Goal: Information Seeking & Learning: Check status

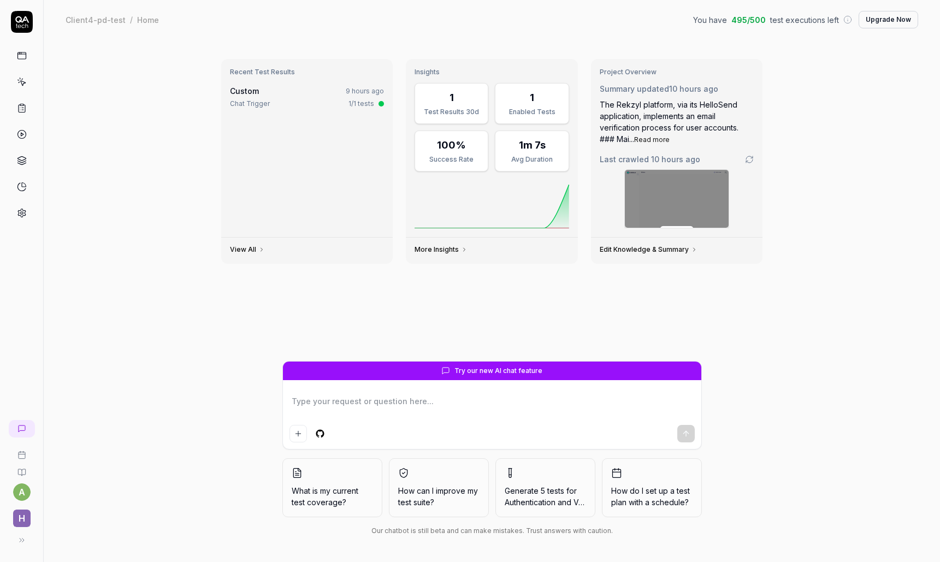
click at [336, 402] on textarea at bounding box center [491, 406] width 405 height 27
type textarea "*"
click at [20, 105] on icon at bounding box center [22, 108] width 10 height 10
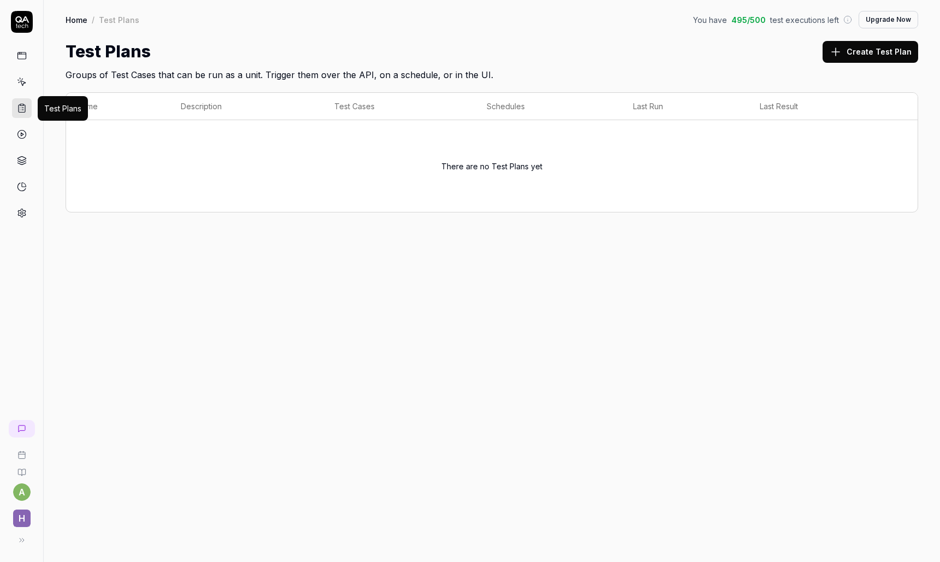
click at [205, 226] on div "Name Description Test Cases Schedules Last Run Last Result There are no Test Pl…" at bounding box center [492, 157] width 896 height 153
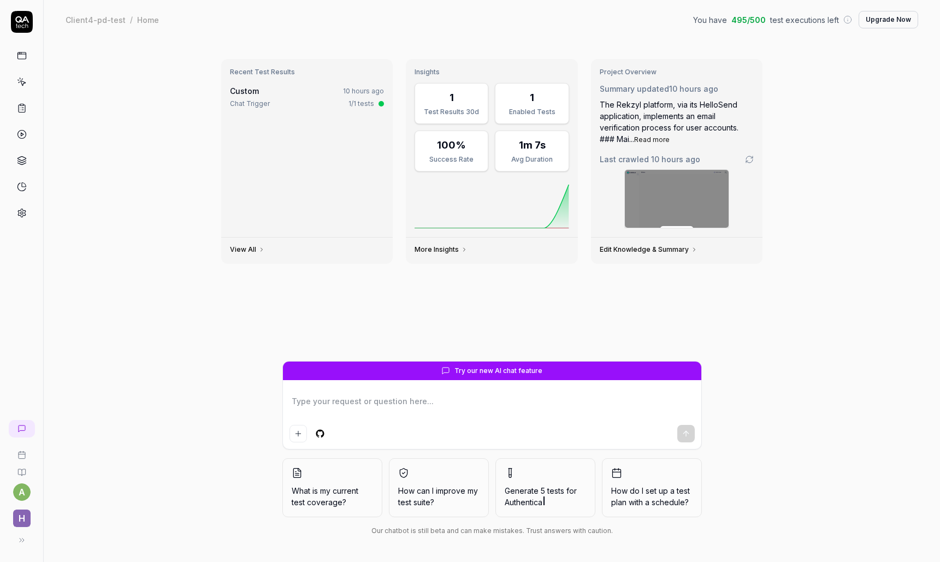
type textarea "*"
click at [246, 102] on div "Chat Trigger" at bounding box center [250, 104] width 40 height 10
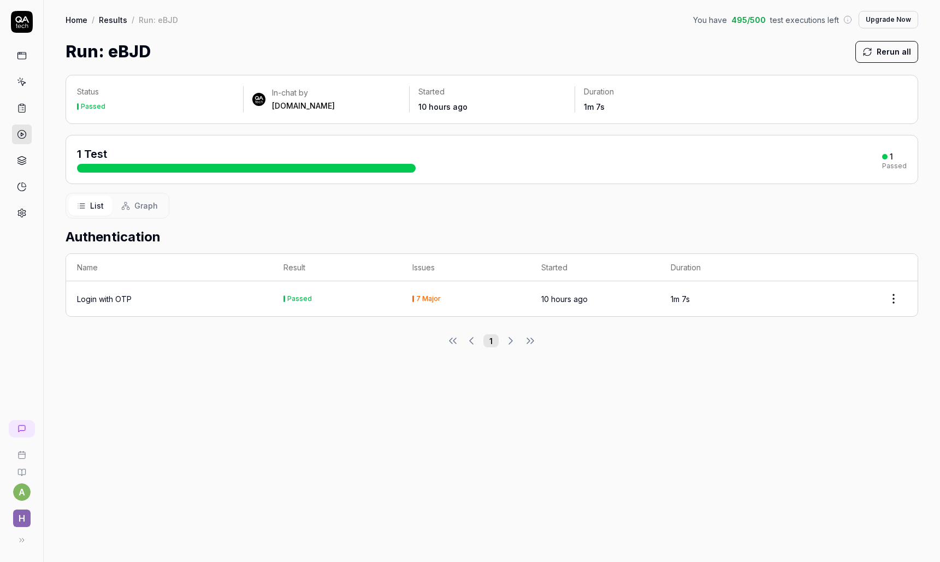
click at [98, 299] on div "Login with OTP" at bounding box center [104, 298] width 55 height 11
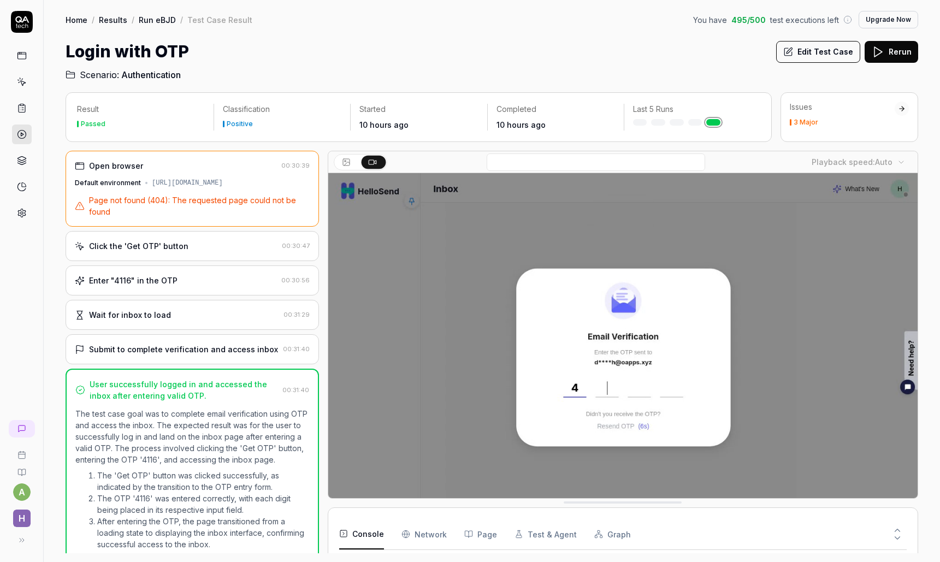
click at [102, 48] on h1 "Login with OTP" at bounding box center [127, 51] width 123 height 25
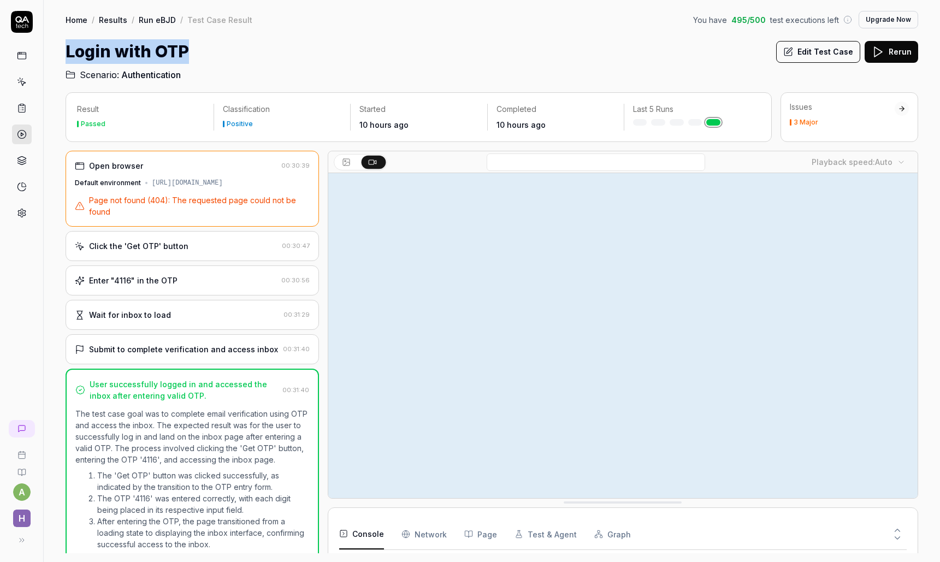
click at [102, 48] on h1 "Login with OTP" at bounding box center [127, 51] width 123 height 25
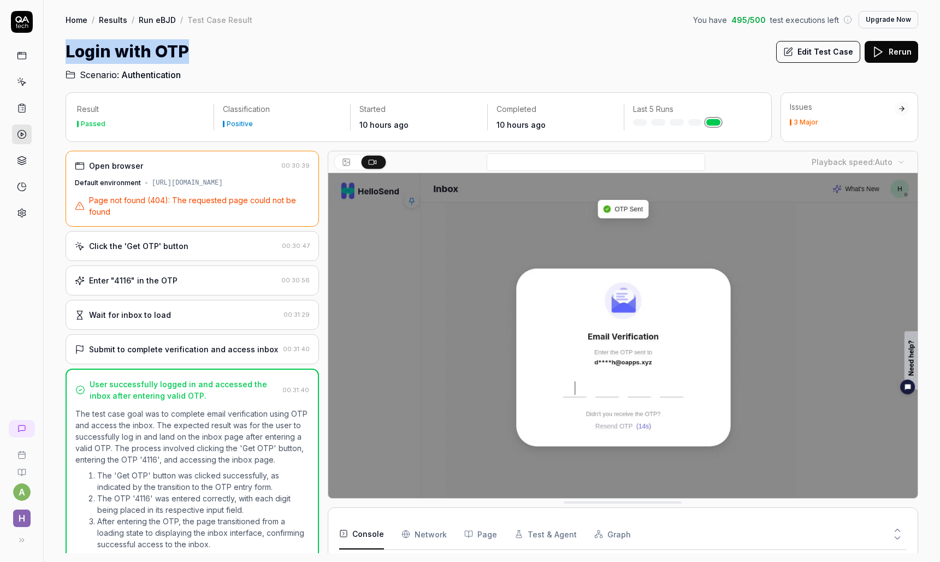
click at [120, 51] on h1 "Login with OTP" at bounding box center [127, 51] width 123 height 25
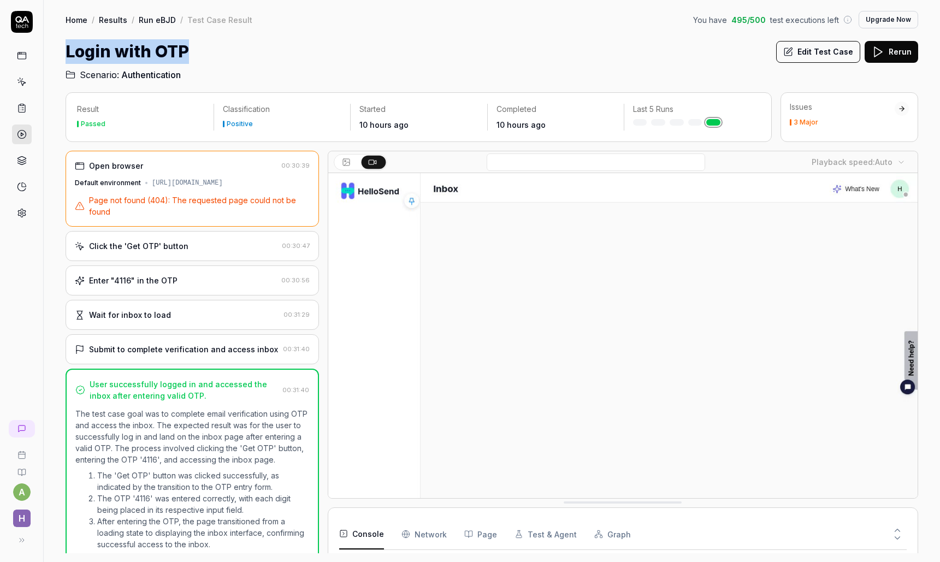
click at [120, 51] on h1 "Login with OTP" at bounding box center [127, 51] width 123 height 25
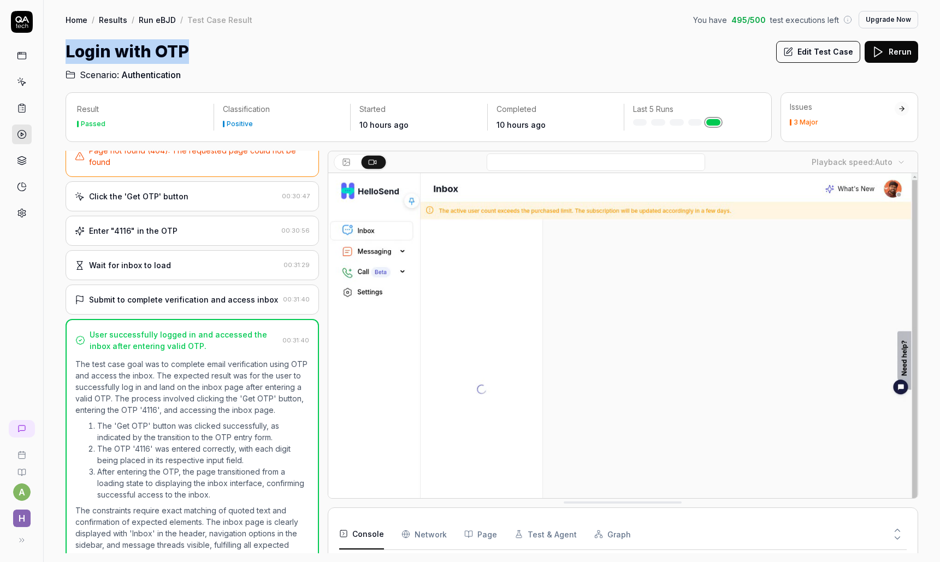
scroll to position [50, 0]
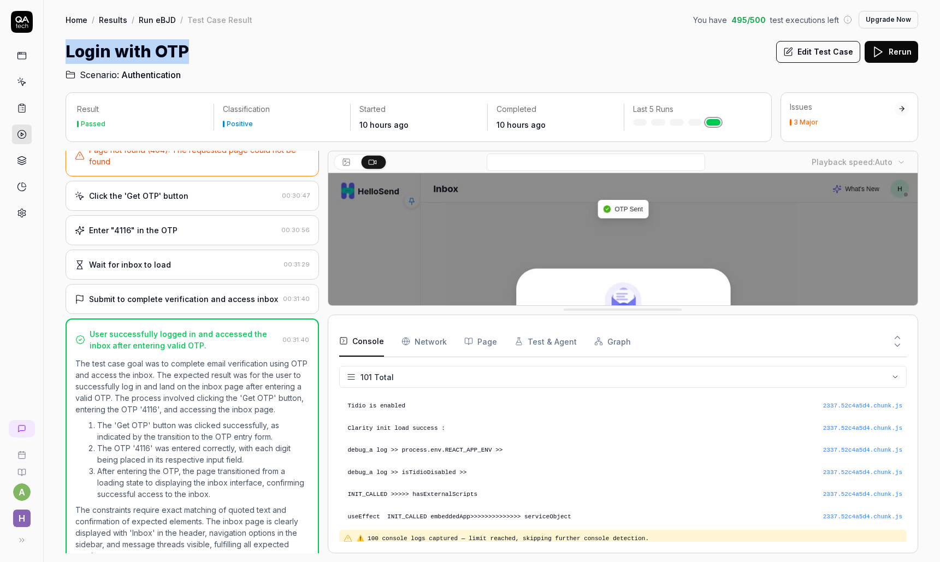
drag, startPoint x: 657, startPoint y: 506, endPoint x: 658, endPoint y: 304, distance: 202.0
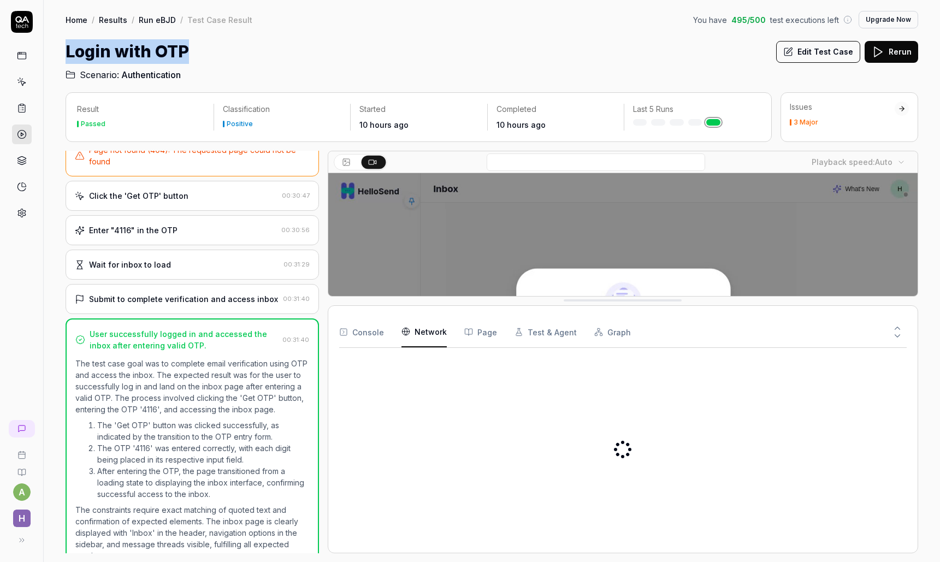
click at [430, 337] on Requests "Network" at bounding box center [423, 332] width 45 height 31
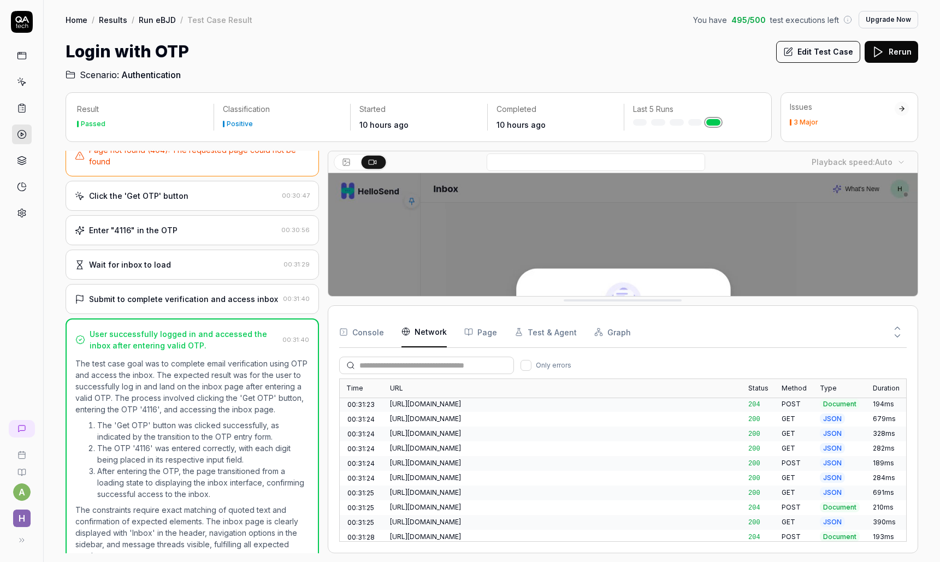
scroll to position [0, 0]
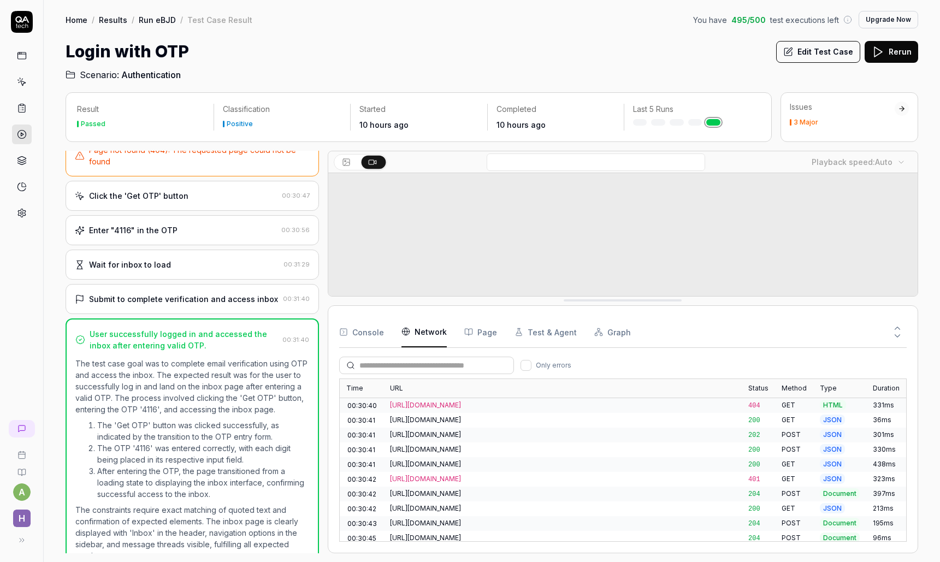
click at [481, 334] on button "Page" at bounding box center [480, 332] width 33 height 31
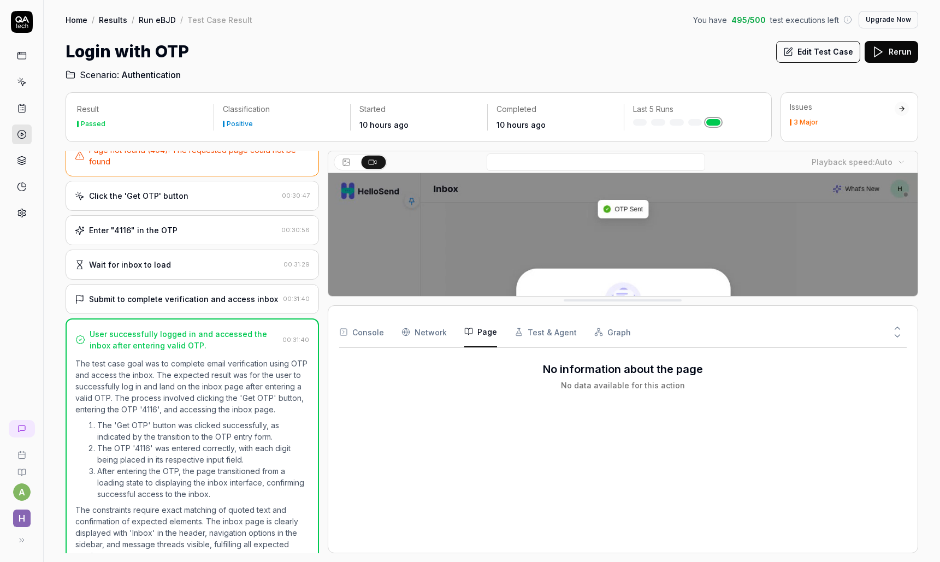
click at [546, 325] on button "Test & Agent" at bounding box center [545, 332] width 62 height 31
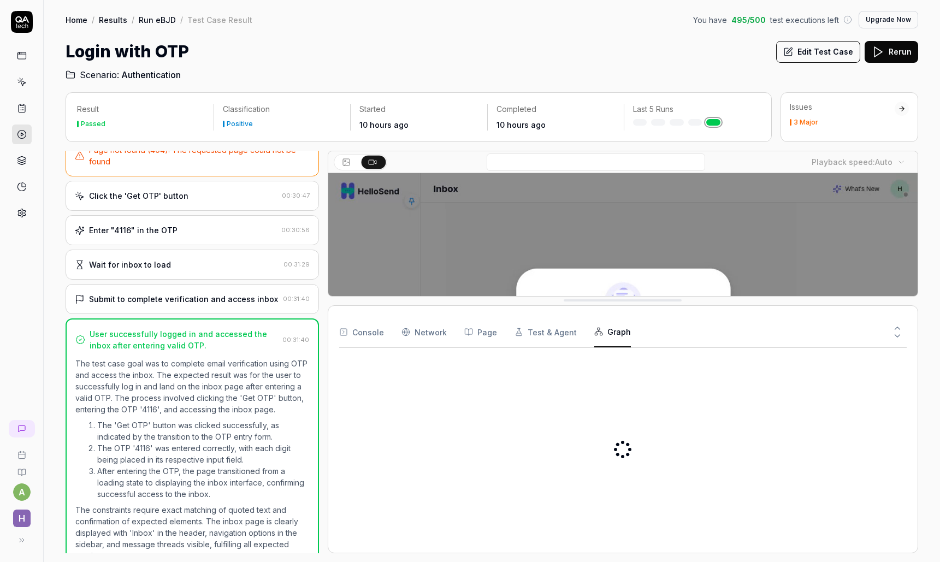
click at [602, 336] on button "Graph" at bounding box center [612, 332] width 37 height 31
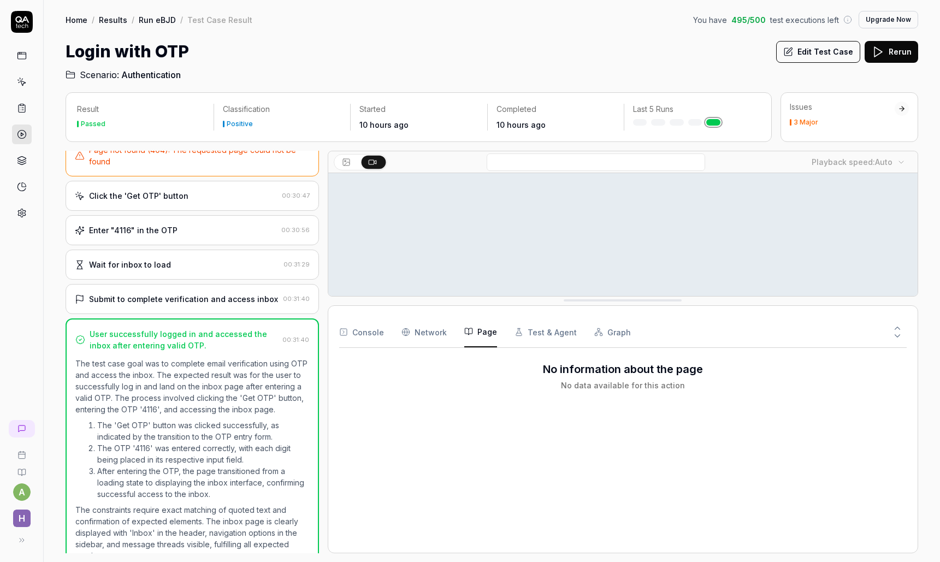
click at [477, 334] on button "Page" at bounding box center [480, 332] width 33 height 31
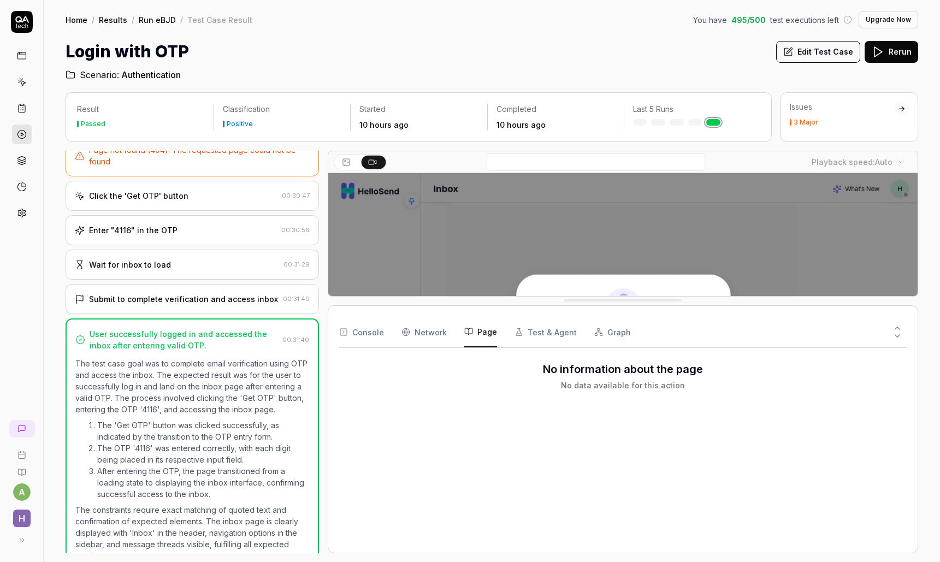
click at [428, 333] on Requests "Network" at bounding box center [423, 332] width 45 height 31
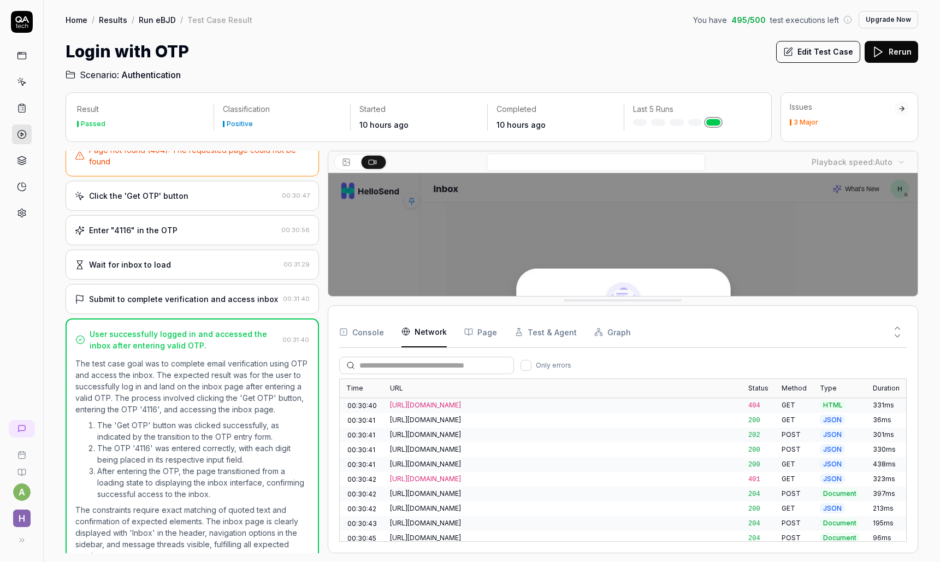
click at [346, 165] on icon at bounding box center [346, 162] width 9 height 9
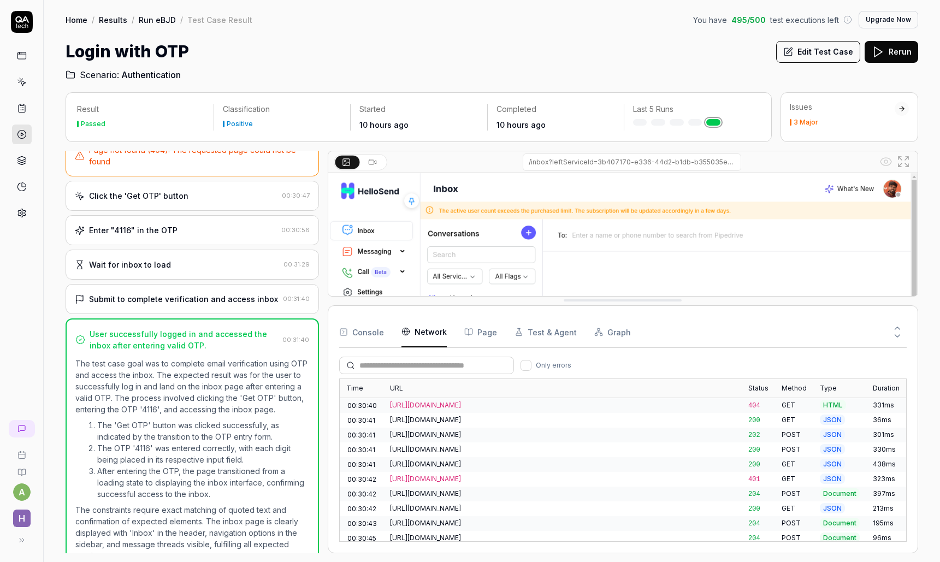
click at [376, 163] on icon at bounding box center [372, 162] width 9 height 9
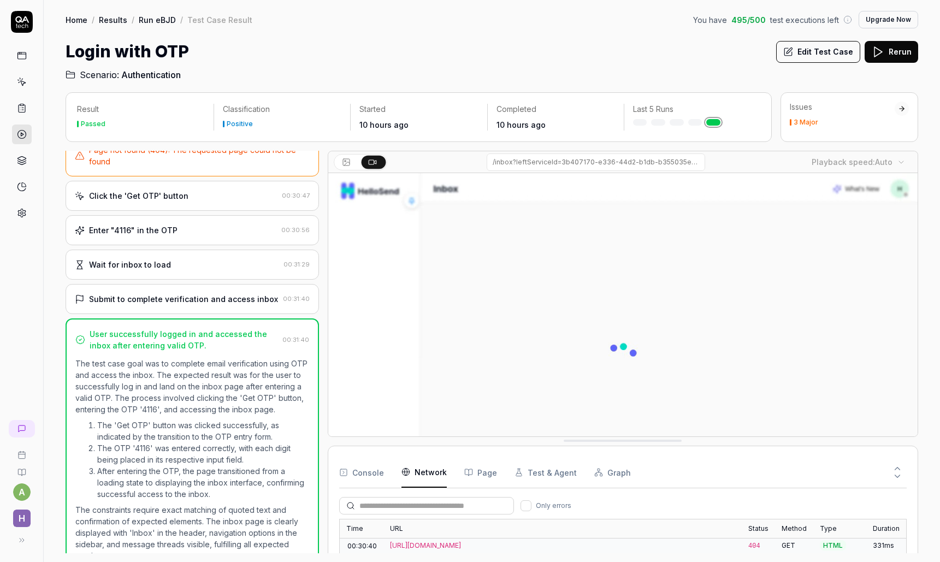
drag, startPoint x: 650, startPoint y: 302, endPoint x: 664, endPoint y: 442, distance: 141.0
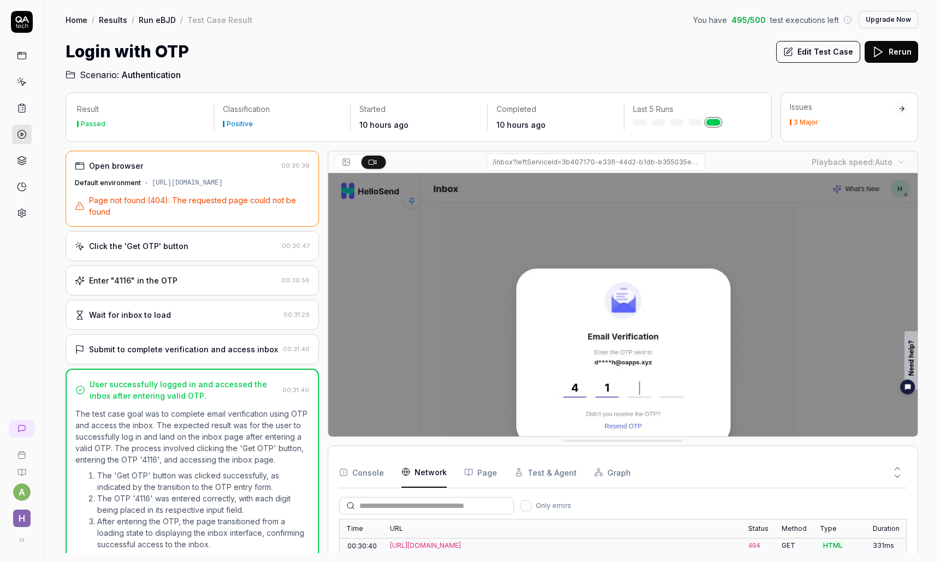
click at [17, 72] on link at bounding box center [22, 82] width 20 height 20
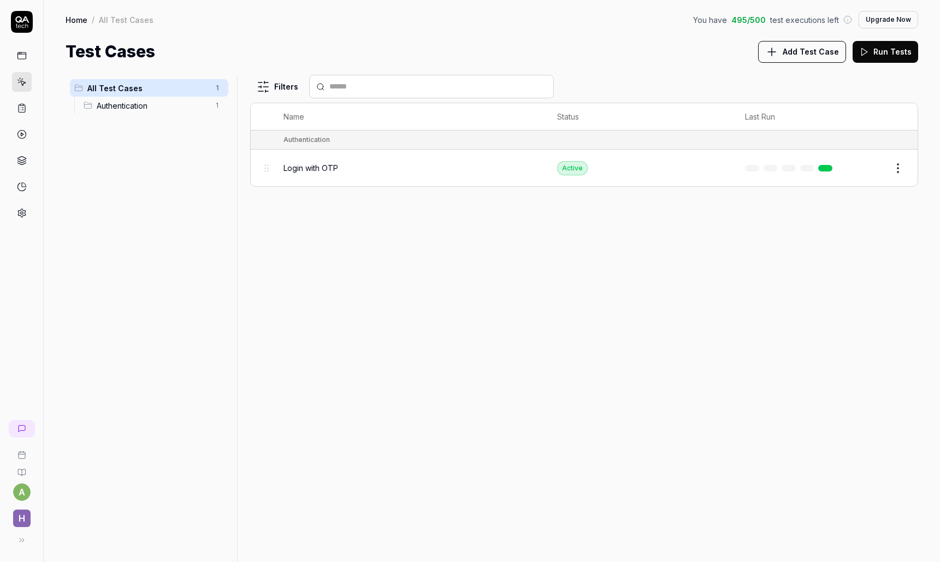
click at [10, 166] on div at bounding box center [21, 117] width 43 height 212
click at [133, 109] on span "Authentication" at bounding box center [153, 105] width 112 height 11
click at [278, 179] on td "Login with OTP" at bounding box center [409, 168] width 274 height 37
click at [293, 169] on span "Login with OTP" at bounding box center [310, 167] width 55 height 11
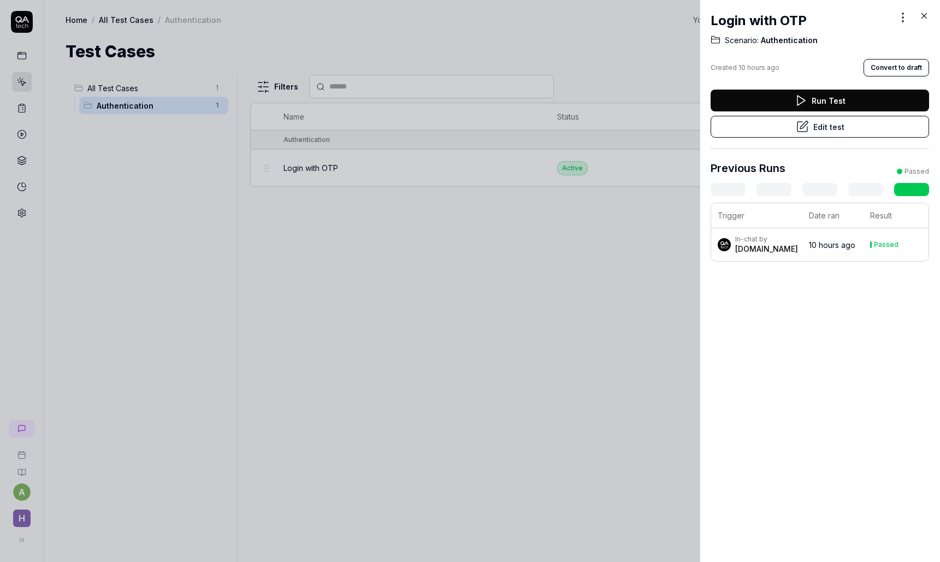
click at [926, 11] on icon at bounding box center [924, 16] width 10 height 10
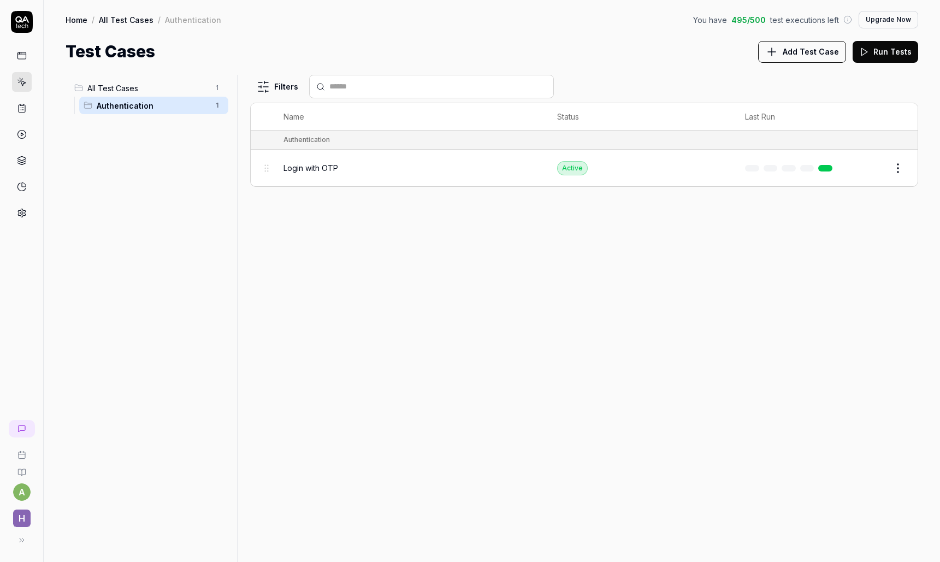
click at [436, 257] on div "Filters Name Status Last Run Authentication Login with OTP Active Edit" at bounding box center [584, 318] width 668 height 487
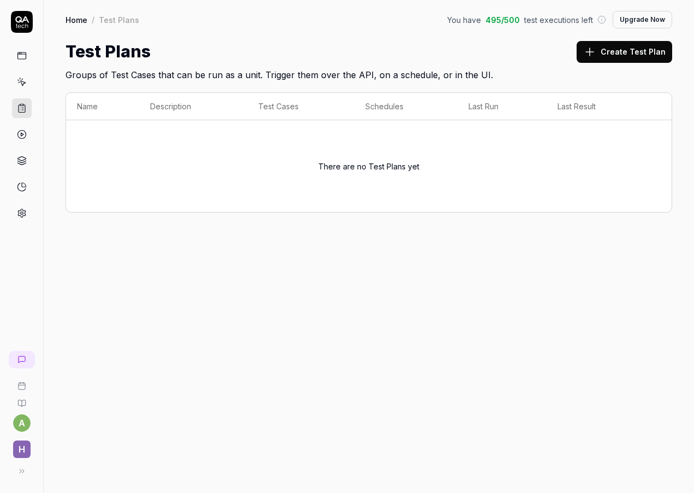
click at [234, 196] on div "There are no Test Plans yet" at bounding box center [369, 166] width 584 height 79
